Goal: Browse casually

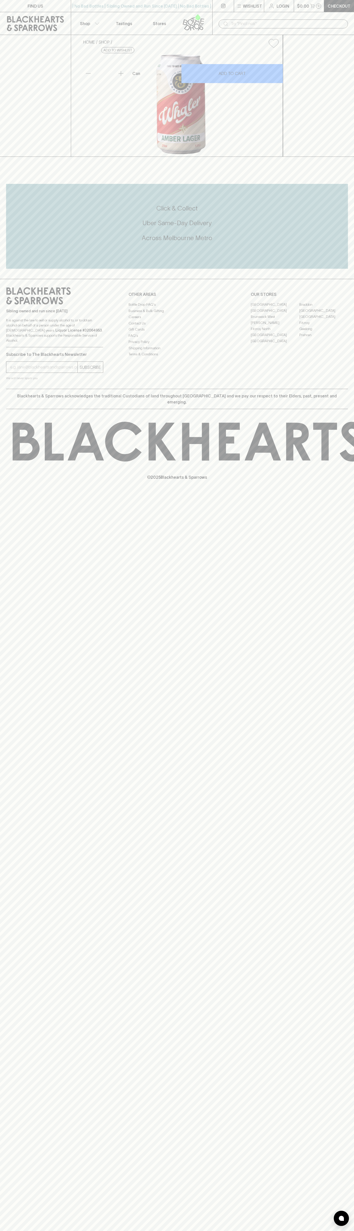
click at [329, 1231] on html "FIND US | No Bad Bottles | Sibling Owned and Run Since 2006 | No Bad Bottles | …" at bounding box center [177, 615] width 354 height 1231
click at [142, 1231] on html "FIND US | No Bad Bottles | Sibling Owned and Run Since 2006 | No Bad Bottles | …" at bounding box center [177, 615] width 354 height 1231
click at [22, 1066] on div "FIND US | No Bad Bottles | Sibling Owned and Run Since 2006 | No Bad Bottles | …" at bounding box center [177, 615] width 354 height 1231
